Goal: Information Seeking & Learning: Find specific page/section

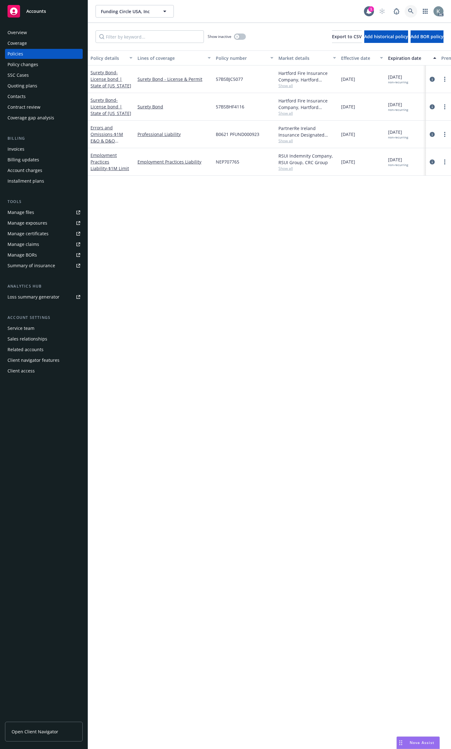
click at [417, 7] on link at bounding box center [411, 11] width 13 height 13
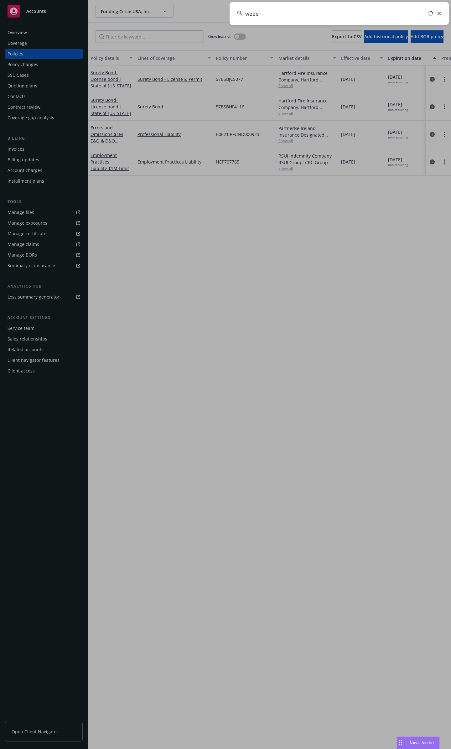
type input "weee"
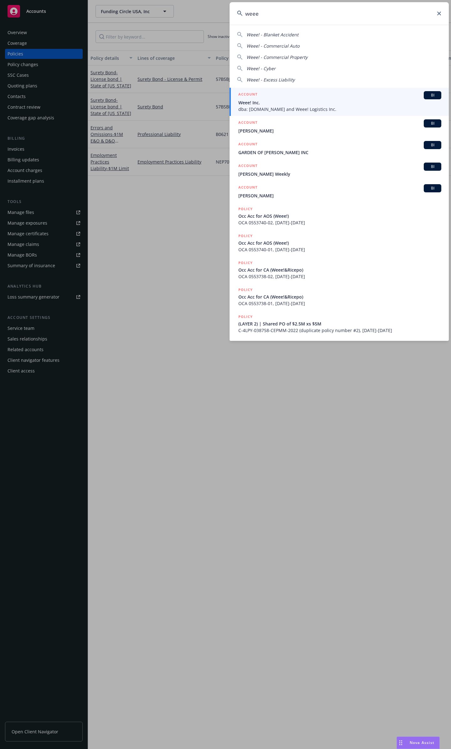
click at [369, 104] on span "Weee! Inc." at bounding box center [339, 102] width 203 height 7
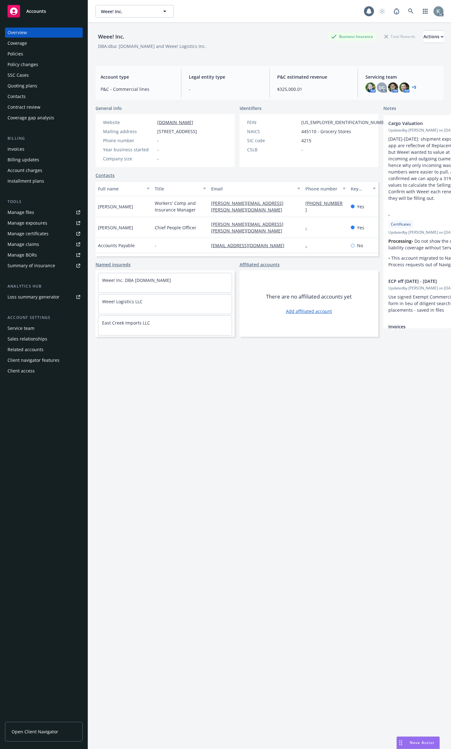
click at [21, 54] on div "Policies" at bounding box center [16, 54] width 16 height 10
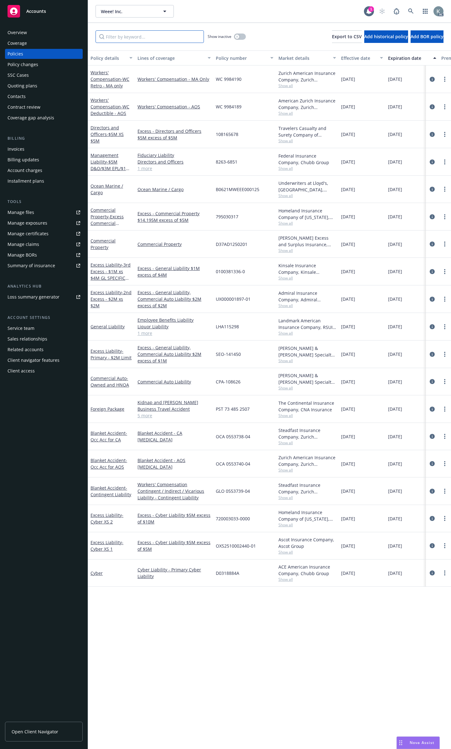
click at [141, 37] on input "Filter by keyword..." at bounding box center [150, 36] width 108 height 13
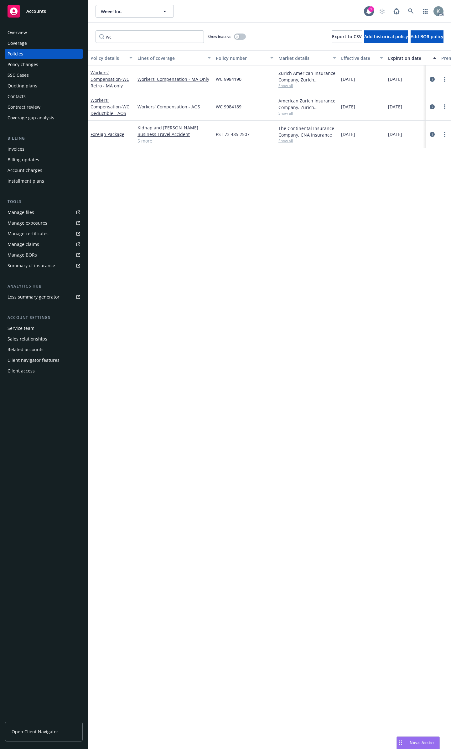
click at [146, 138] on link "5 more" at bounding box center [174, 141] width 73 height 7
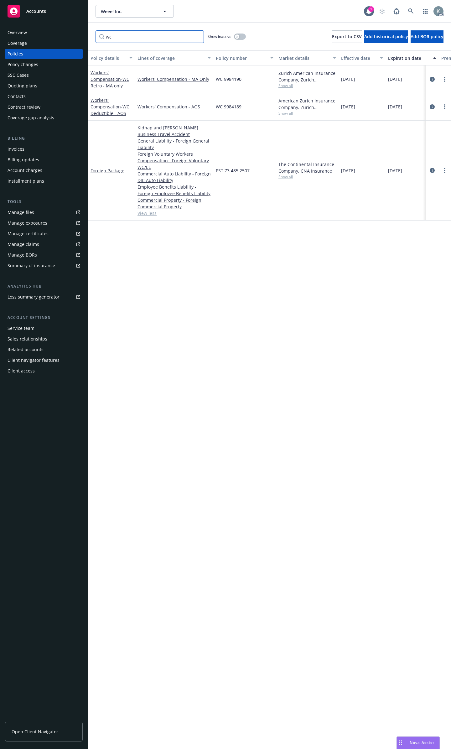
drag, startPoint x: 159, startPoint y: 40, endPoint x: 81, endPoint y: 34, distance: 79.2
click at [81, 34] on div "Accounts Overview Coverage Policies Policy changes SSC Cases Quoting plans Cont…" at bounding box center [225, 374] width 451 height 749
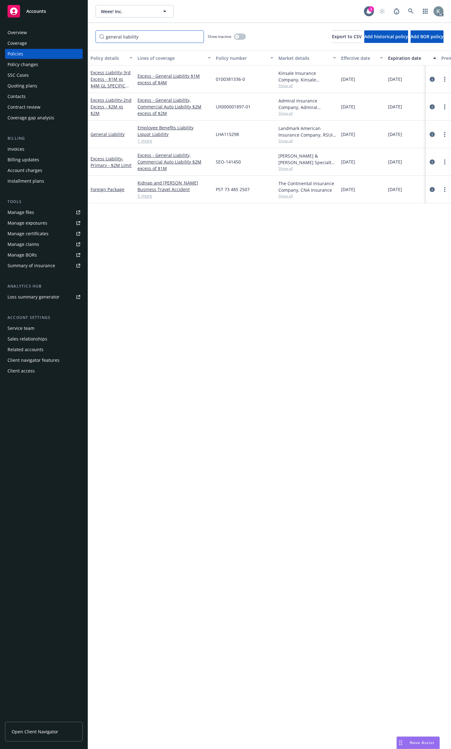
type input "general liability"
click at [433, 132] on icon "circleInformation" at bounding box center [432, 134] width 5 height 5
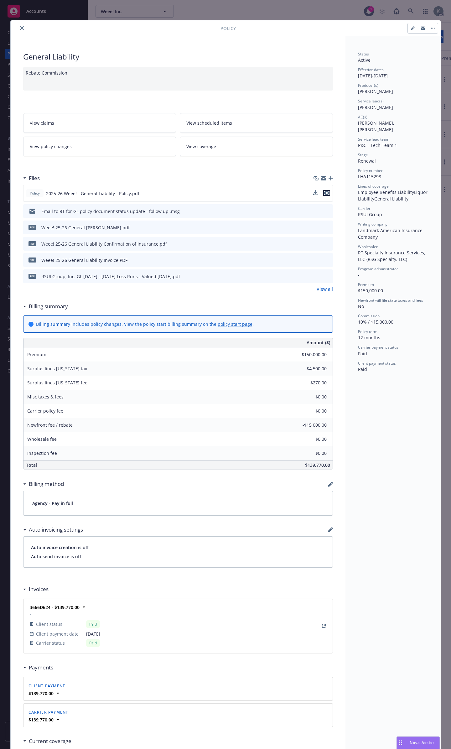
click at [325, 191] on icon "preview file" at bounding box center [327, 193] width 6 height 4
click at [18, 30] on button "close" at bounding box center [22, 28] width 8 height 8
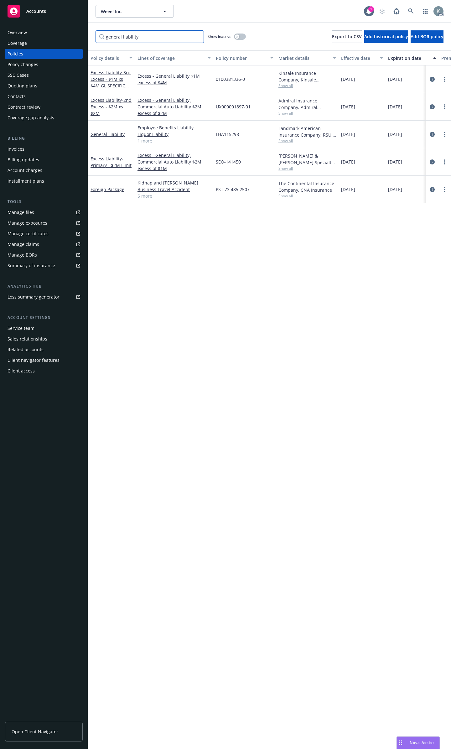
click at [193, 31] on input "general liability" at bounding box center [150, 36] width 108 height 13
click at [198, 33] on input "general liability" at bounding box center [150, 36] width 108 height 13
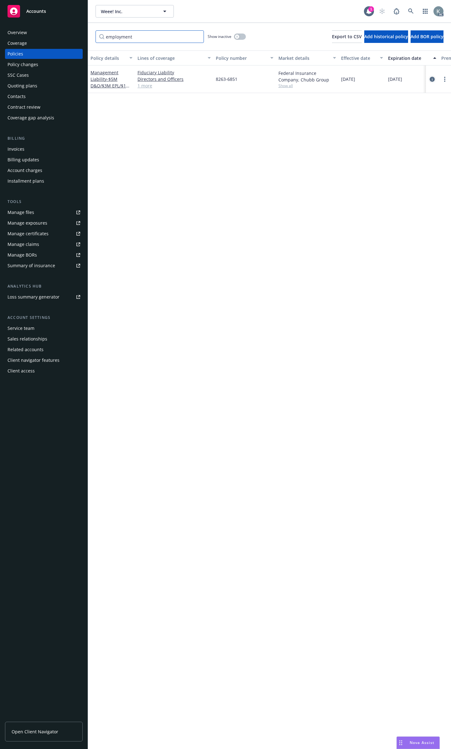
type input "employment"
click at [432, 77] on icon "circleInformation" at bounding box center [432, 79] width 5 height 5
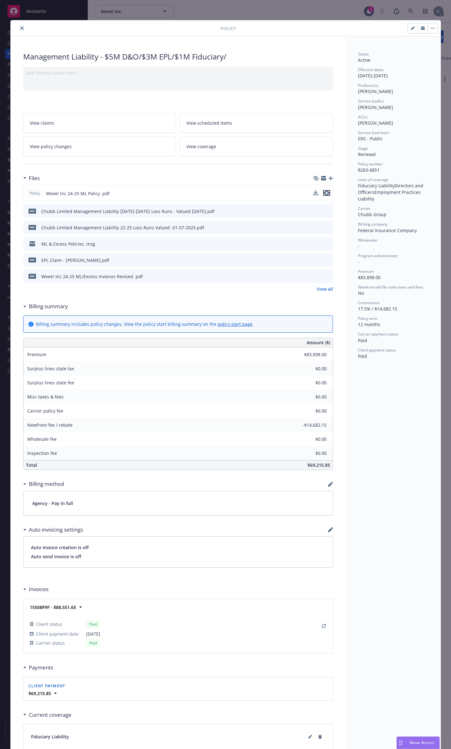
click at [325, 191] on icon "preview file" at bounding box center [327, 193] width 6 height 4
click at [22, 27] on div at bounding box center [116, 28] width 207 height 8
click at [21, 28] on button "close" at bounding box center [22, 28] width 8 height 8
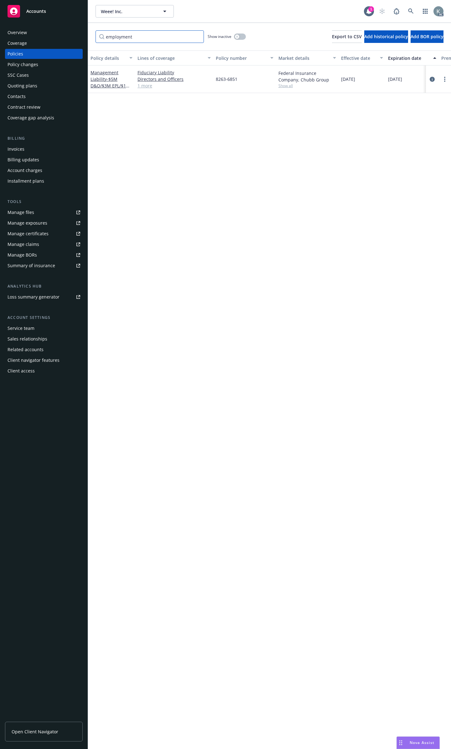
click at [196, 31] on input "employment" at bounding box center [150, 36] width 108 height 13
click at [195, 35] on input "employment" at bounding box center [150, 36] width 108 height 13
click at [199, 37] on input "employment" at bounding box center [150, 36] width 108 height 13
click at [197, 34] on input "employment" at bounding box center [150, 36] width 108 height 13
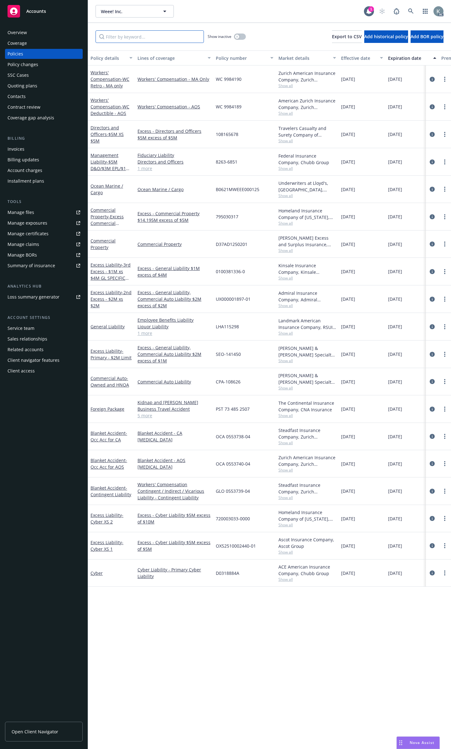
click at [184, 36] on input "Filter by keyword..." at bounding box center [150, 36] width 108 height 13
type input "occu"
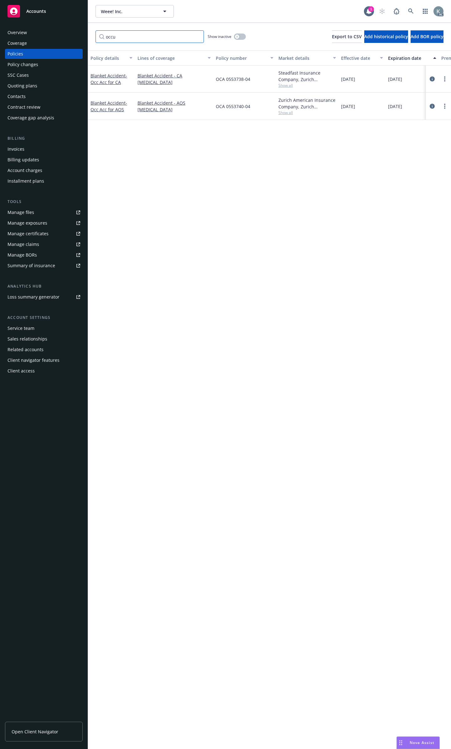
click at [196, 34] on input "occu" at bounding box center [150, 36] width 108 height 13
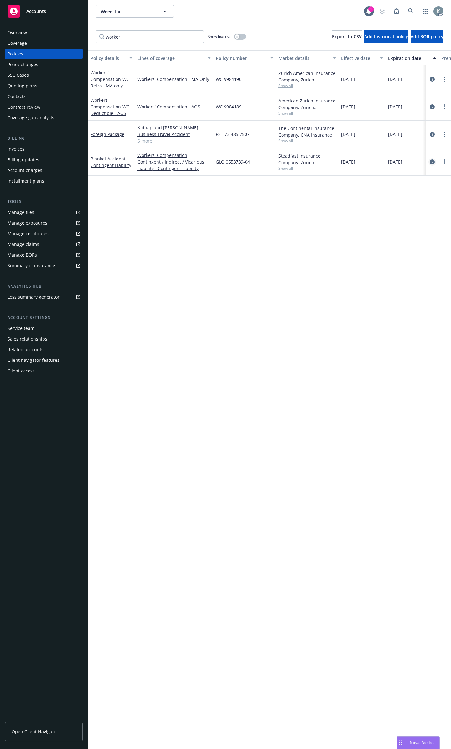
click at [432, 159] on icon "circleInformation" at bounding box center [432, 161] width 5 height 5
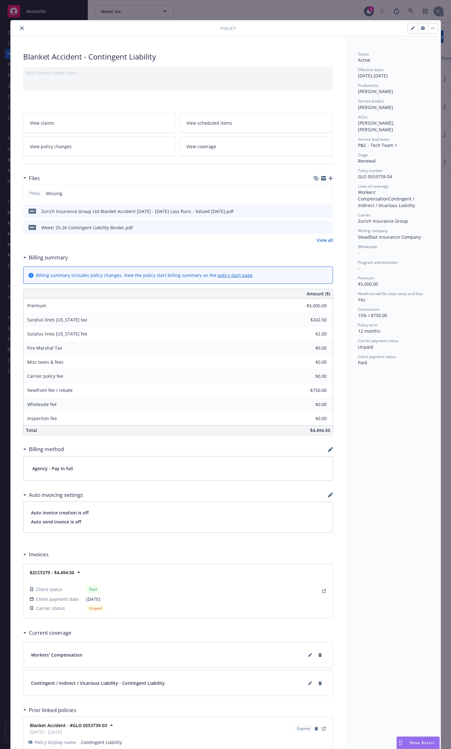
click at [21, 29] on button "close" at bounding box center [22, 28] width 8 height 8
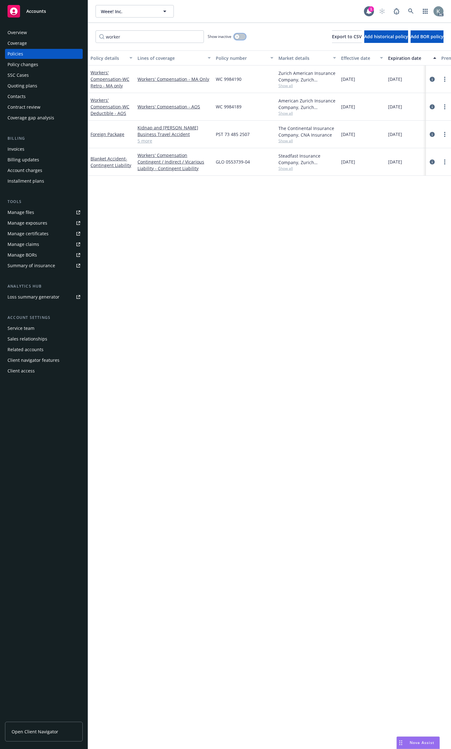
click at [242, 34] on button "button" at bounding box center [240, 37] width 12 height 6
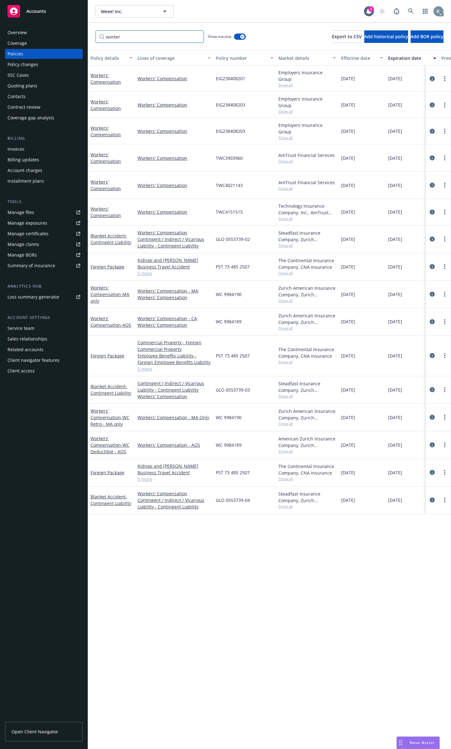
click at [194, 36] on input "worker" at bounding box center [150, 36] width 108 height 13
click at [433, 387] on icon "circleInformation" at bounding box center [432, 389] width 5 height 5
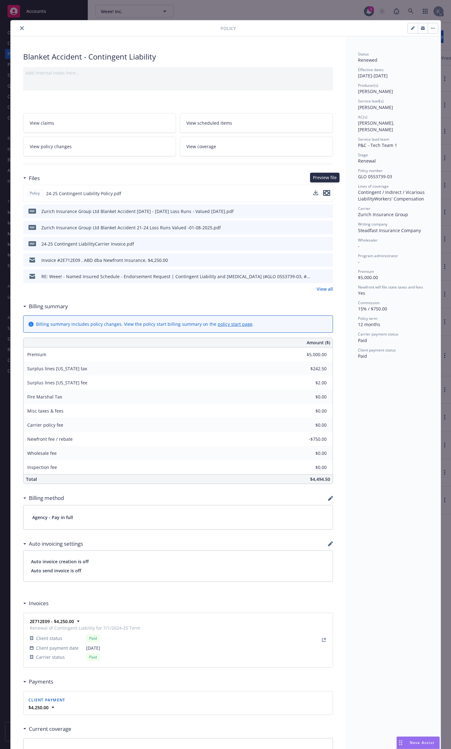
click at [324, 191] on icon "preview file" at bounding box center [327, 193] width 6 height 4
click at [20, 26] on icon "close" at bounding box center [22, 28] width 4 height 4
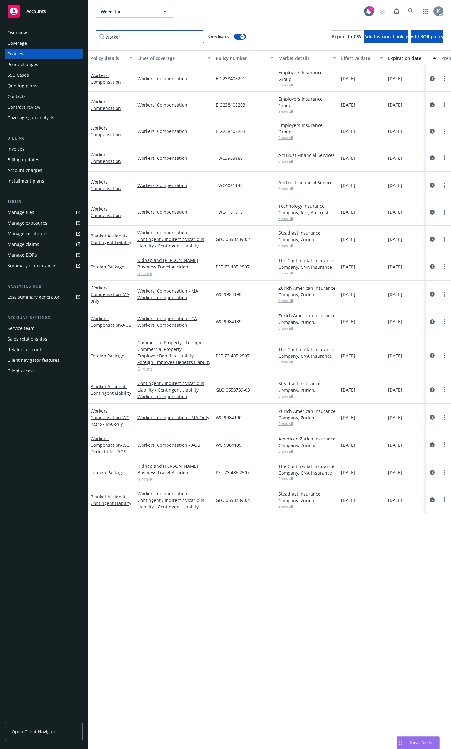
drag, startPoint x: 139, startPoint y: 39, endPoint x: 83, endPoint y: 45, distance: 56.8
click at [83, 45] on div "Accounts Overview Coverage Policies Policy changes SSC Cases Quoting plans Cont…" at bounding box center [225, 374] width 451 height 749
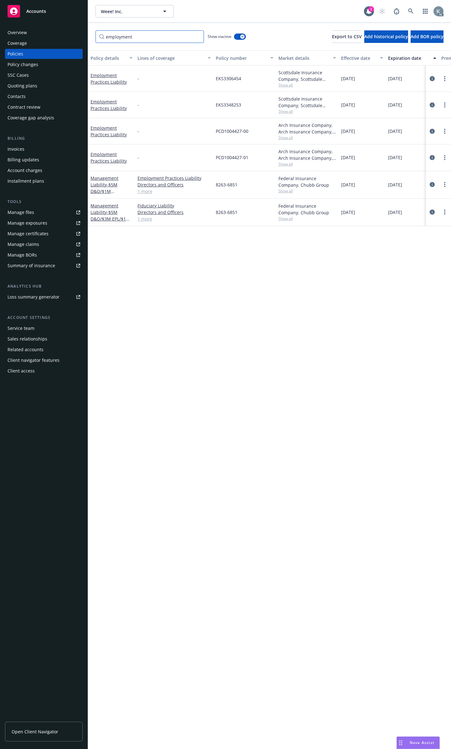
type input "employment"
click at [433, 210] on icon "circleInformation" at bounding box center [432, 212] width 5 height 5
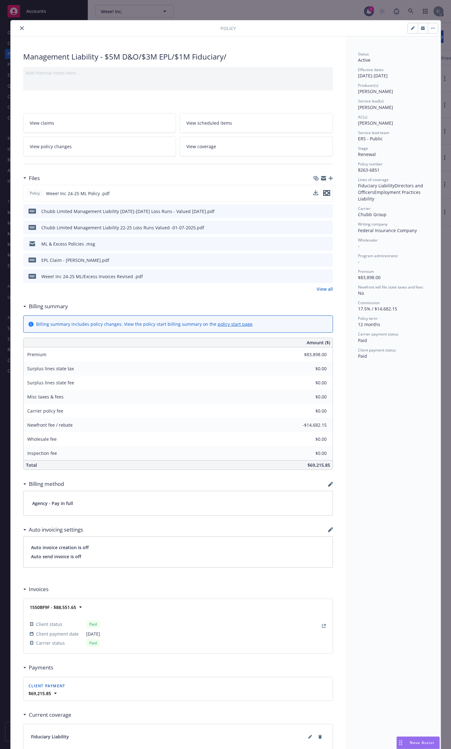
click at [324, 191] on icon "preview file" at bounding box center [327, 193] width 6 height 4
click at [19, 25] on button "close" at bounding box center [22, 28] width 8 height 8
